Goal: Task Accomplishment & Management: Complete application form

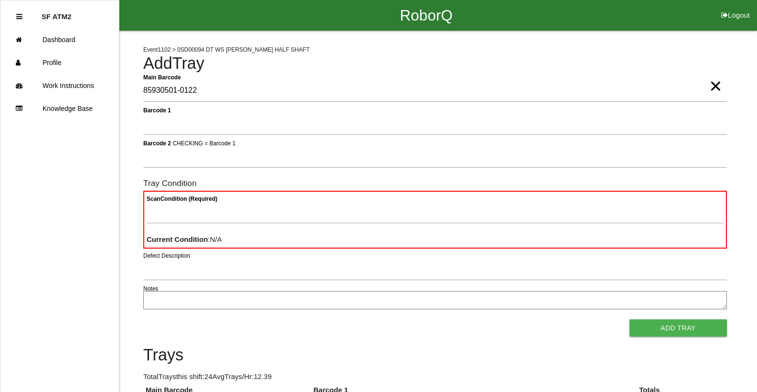
type Barcode "85930501-0122"
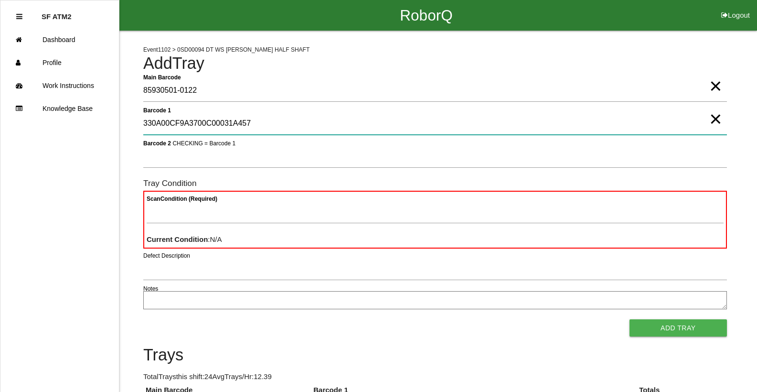
type 1 "330A00CF9A3700C00031A457"
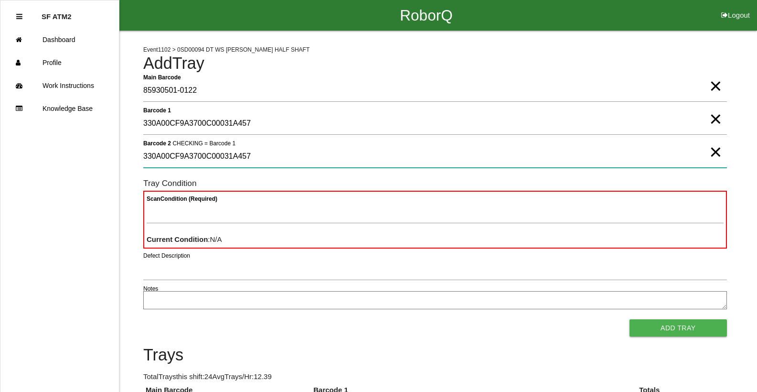
type 2 "330A00CF9A3700C00031A457"
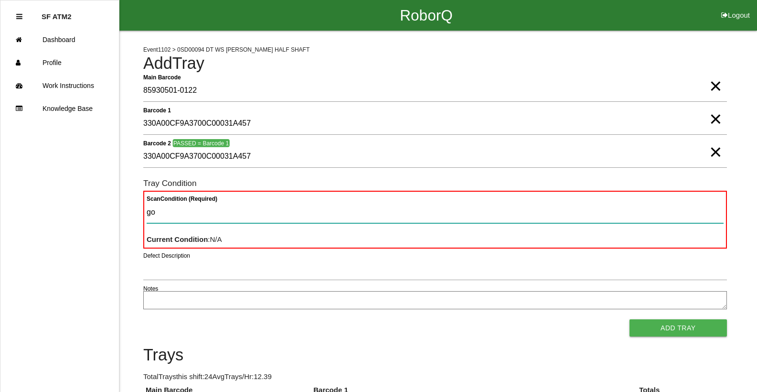
type Condition "goo"
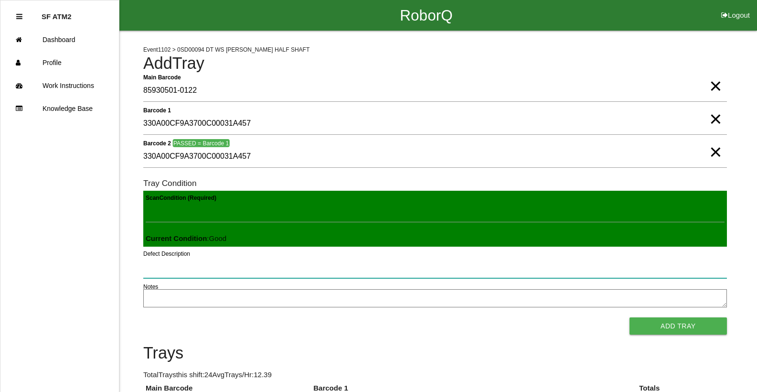
click at [629, 317] on button "Add Tray" at bounding box center [677, 325] width 97 height 17
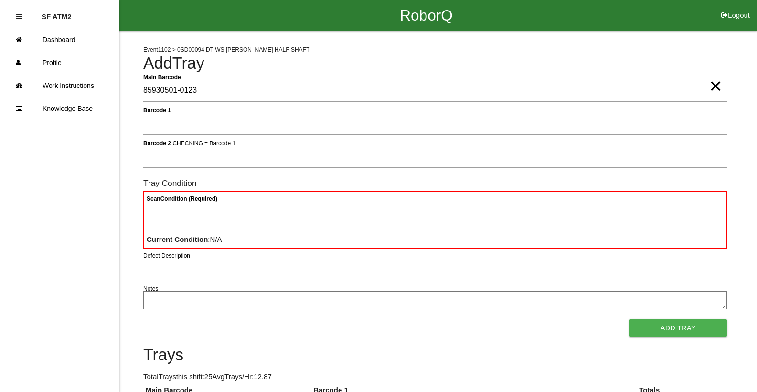
type Barcode "85930501-0123"
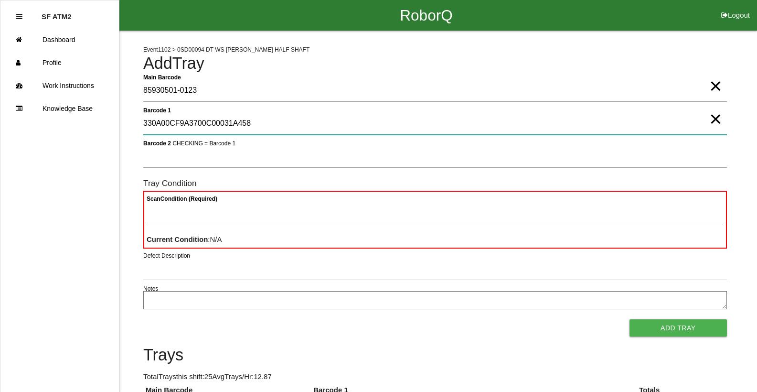
type 1 "330A00CF9A3700C00031A458"
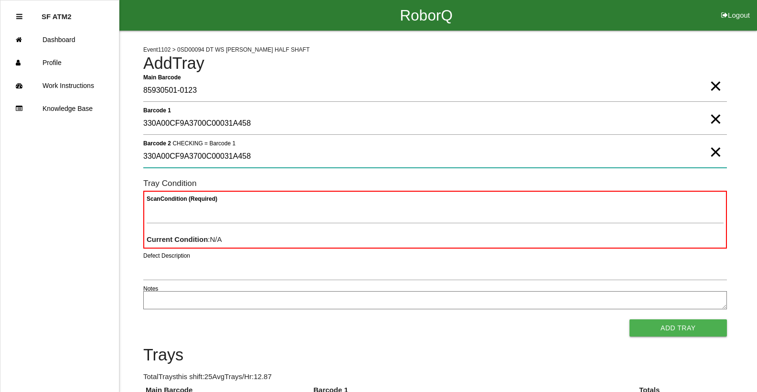
type 2 "330A00CF9A3700C00031A458"
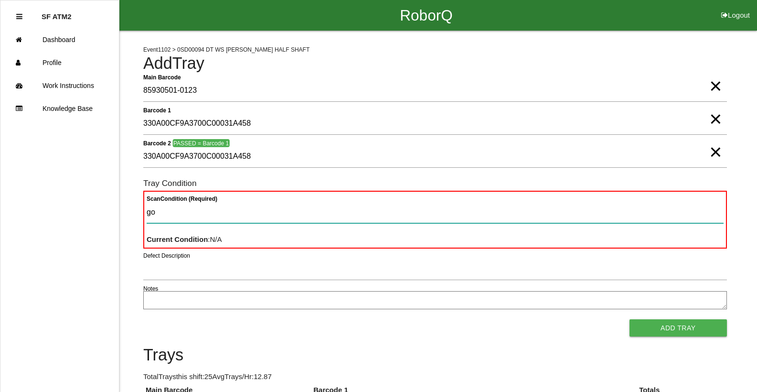
type Condition "goo"
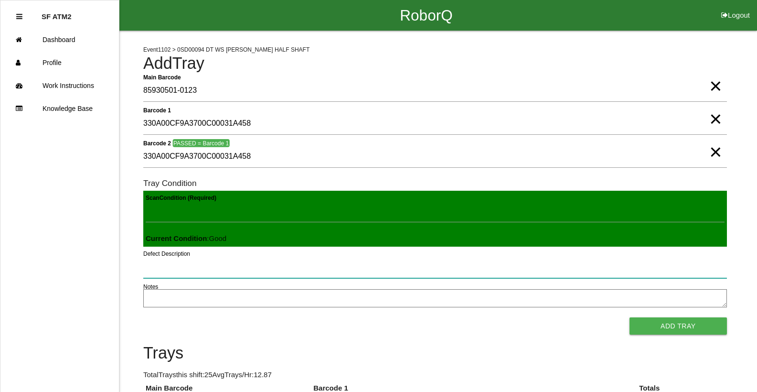
click at [629, 317] on button "Add Tray" at bounding box center [677, 325] width 97 height 17
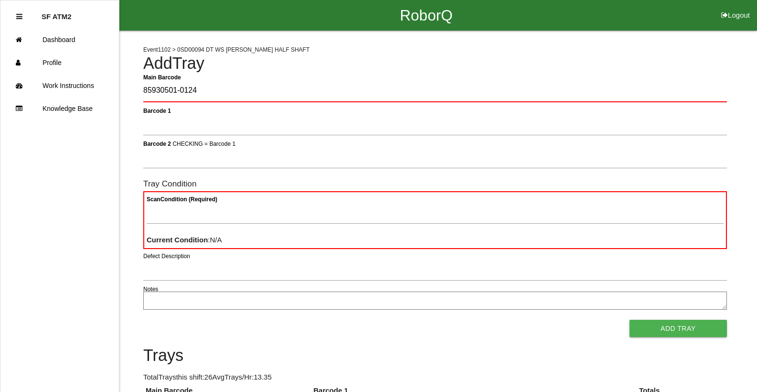
type Barcode "85930501-0124"
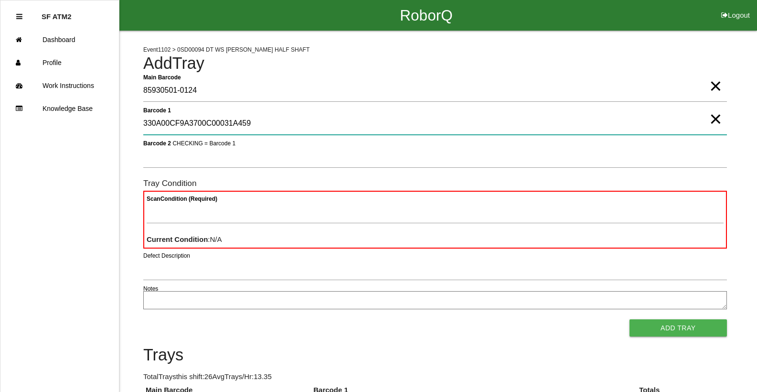
type 1 "330A00CF9A3700C00031A459"
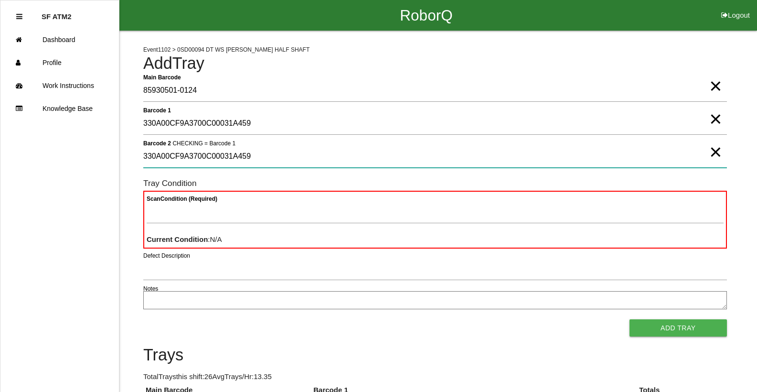
type 2 "330A00CF9A3700C00031A459"
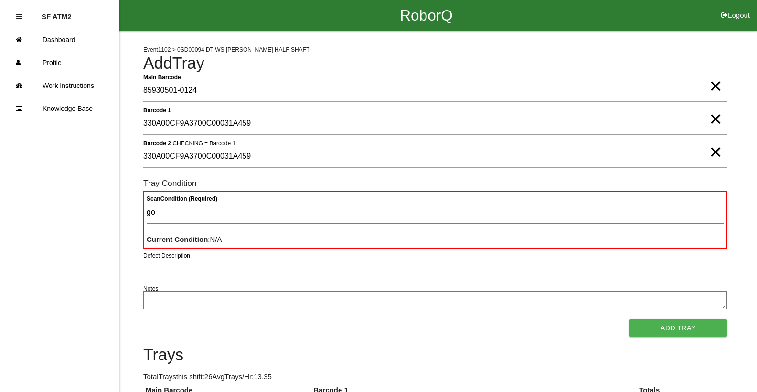
type Condition "goo"
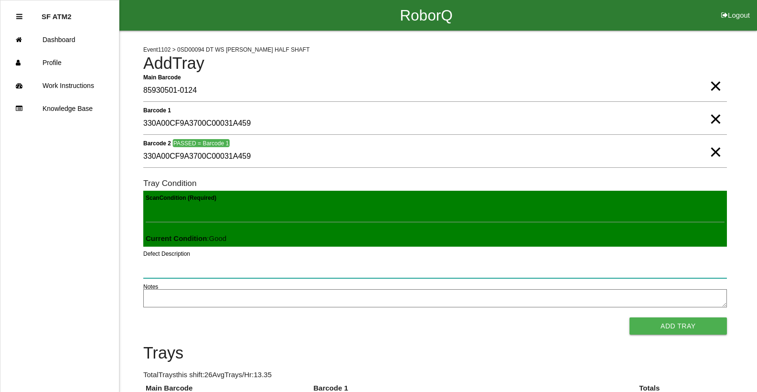
click at [629, 317] on button "Add Tray" at bounding box center [677, 325] width 97 height 17
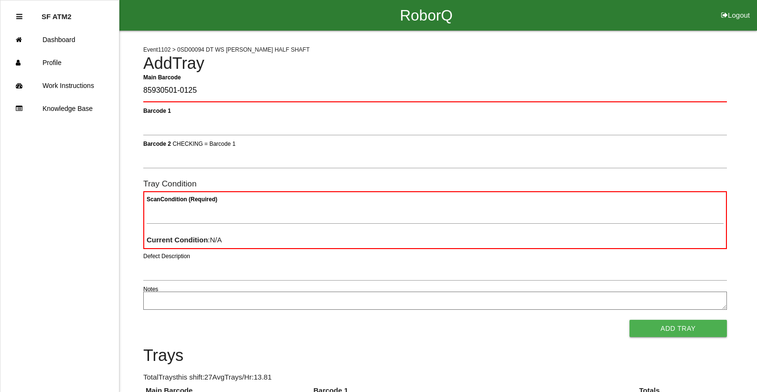
type Barcode "85930501-0125"
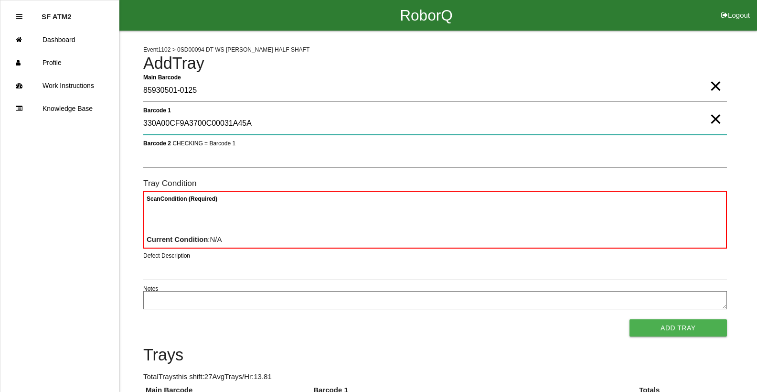
type 1 "330A00CF9A3700C00031A45A"
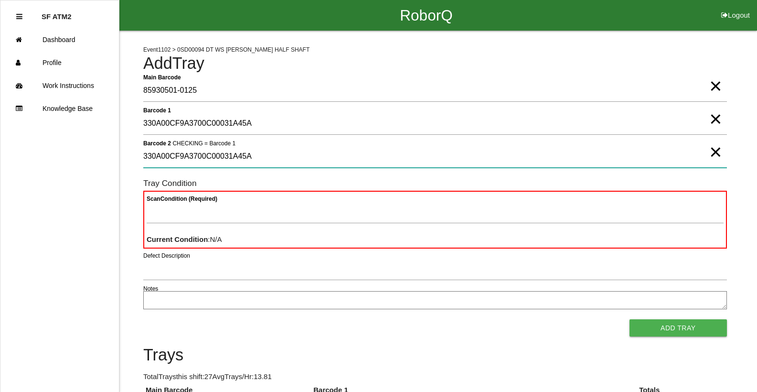
type 2 "330A00CF9A3700C00031A45A"
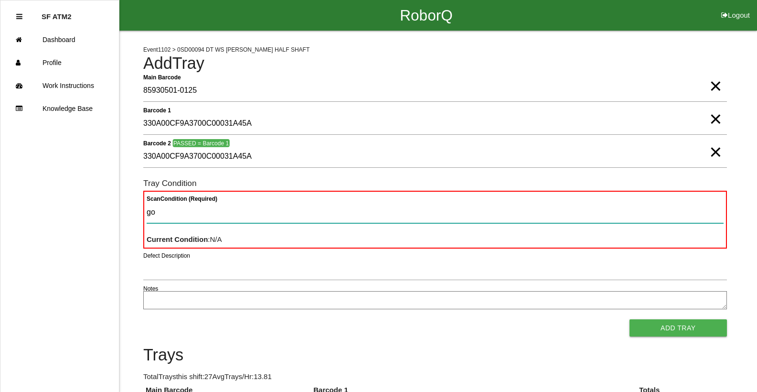
type Condition "goo"
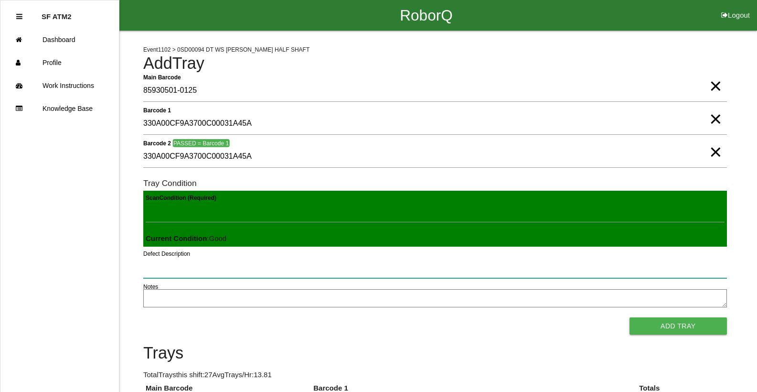
click at [629, 317] on button "Add Tray" at bounding box center [677, 325] width 97 height 17
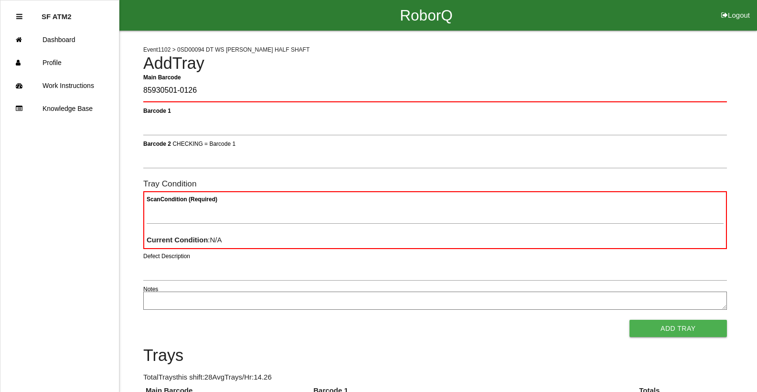
type Barcode "85930501-0126"
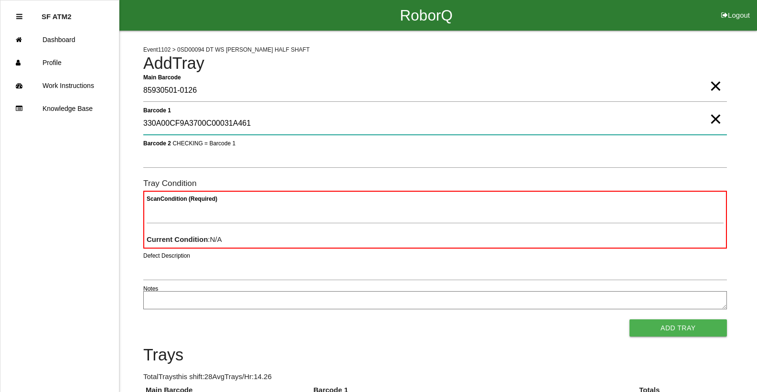
type 1 "330A00CF9A3700C00031A461"
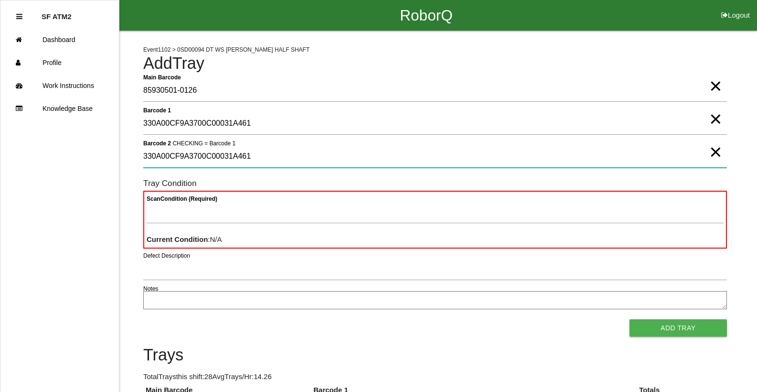
type 2 "330A00CF9A3700C00031A461"
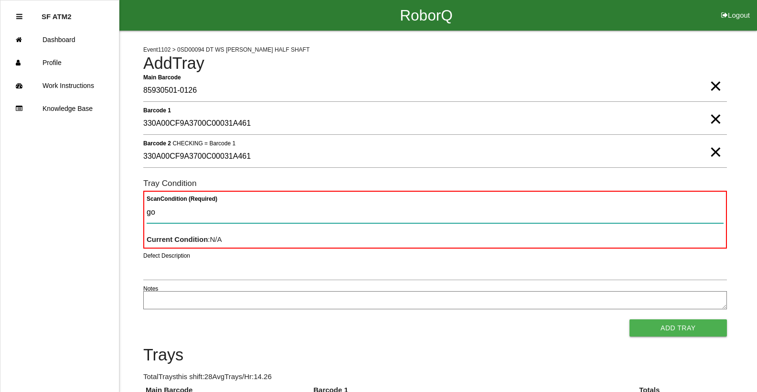
type Condition "goo"
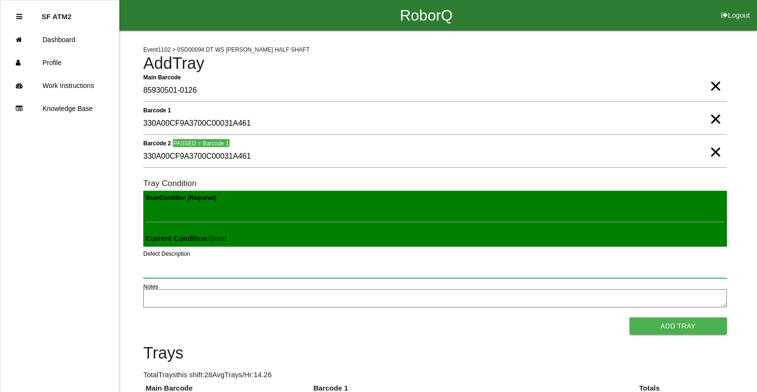
click at [629, 317] on button "Add Tray" at bounding box center [677, 325] width 97 height 17
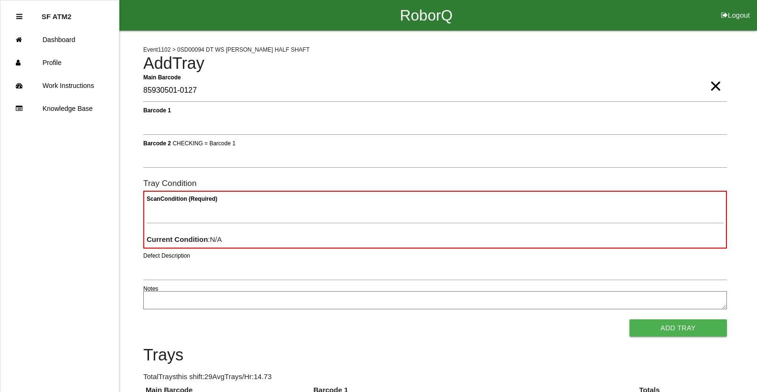
type Barcode "85930501-0127"
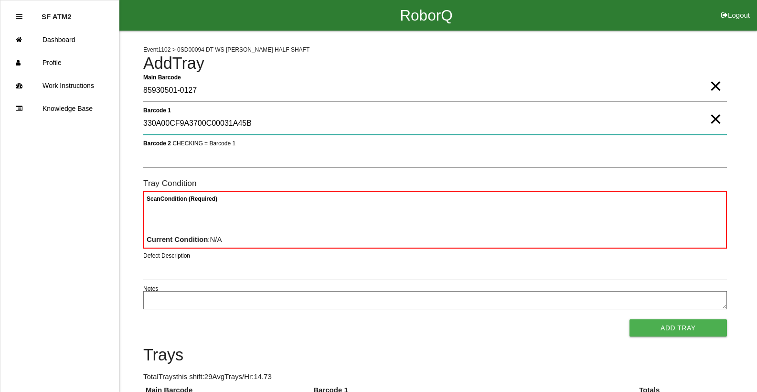
type 1 "330A00CF9A3700C00031A45B"
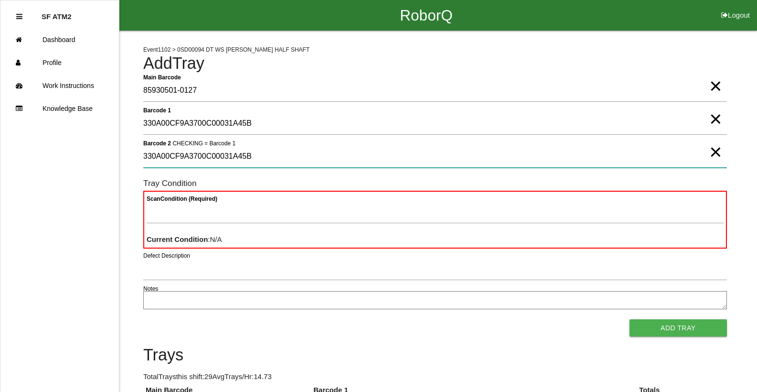
type 2 "330A00CF9A3700C00031A45B"
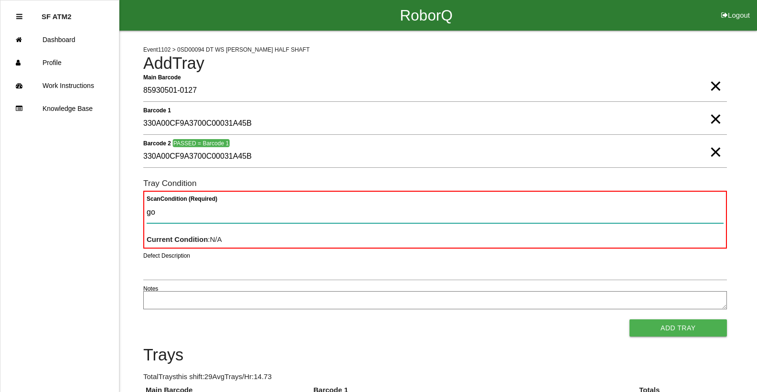
type Condition "goo"
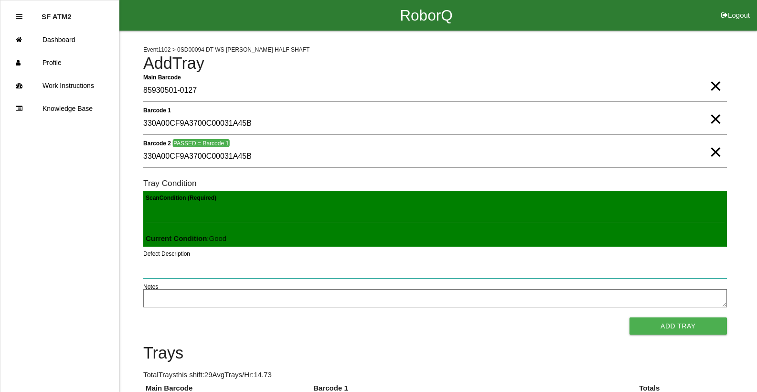
click at [629, 317] on button "Add Tray" at bounding box center [677, 325] width 97 height 17
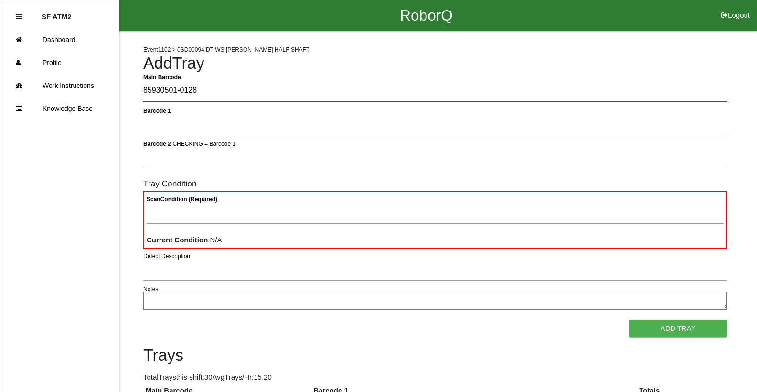
type Barcode "85930501-0128"
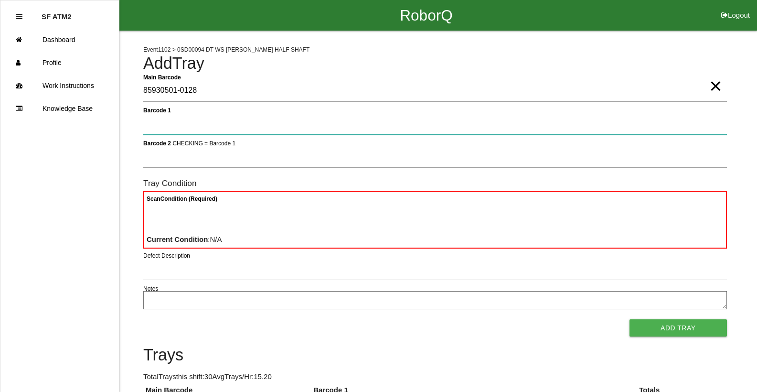
click at [629, 319] on button "Add Tray" at bounding box center [677, 327] width 97 height 17
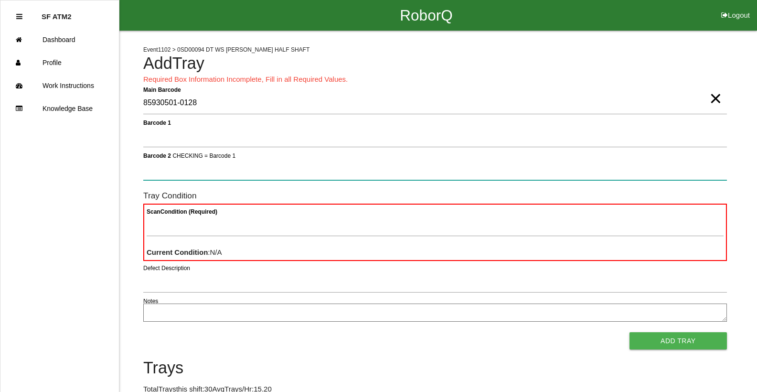
click at [629, 332] on button "Add Tray" at bounding box center [677, 340] width 97 height 17
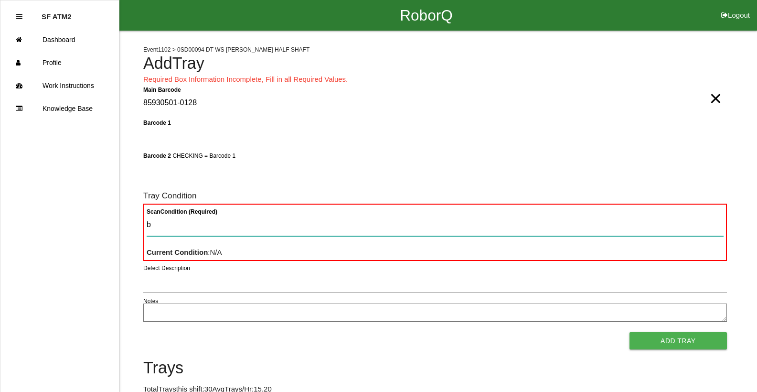
type Condition "ba"
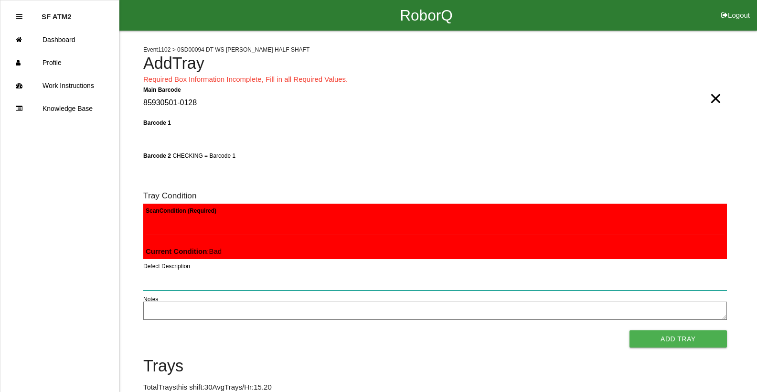
click at [629, 330] on button "Add Tray" at bounding box center [677, 338] width 97 height 17
